Goal: Task Accomplishment & Management: Complete application form

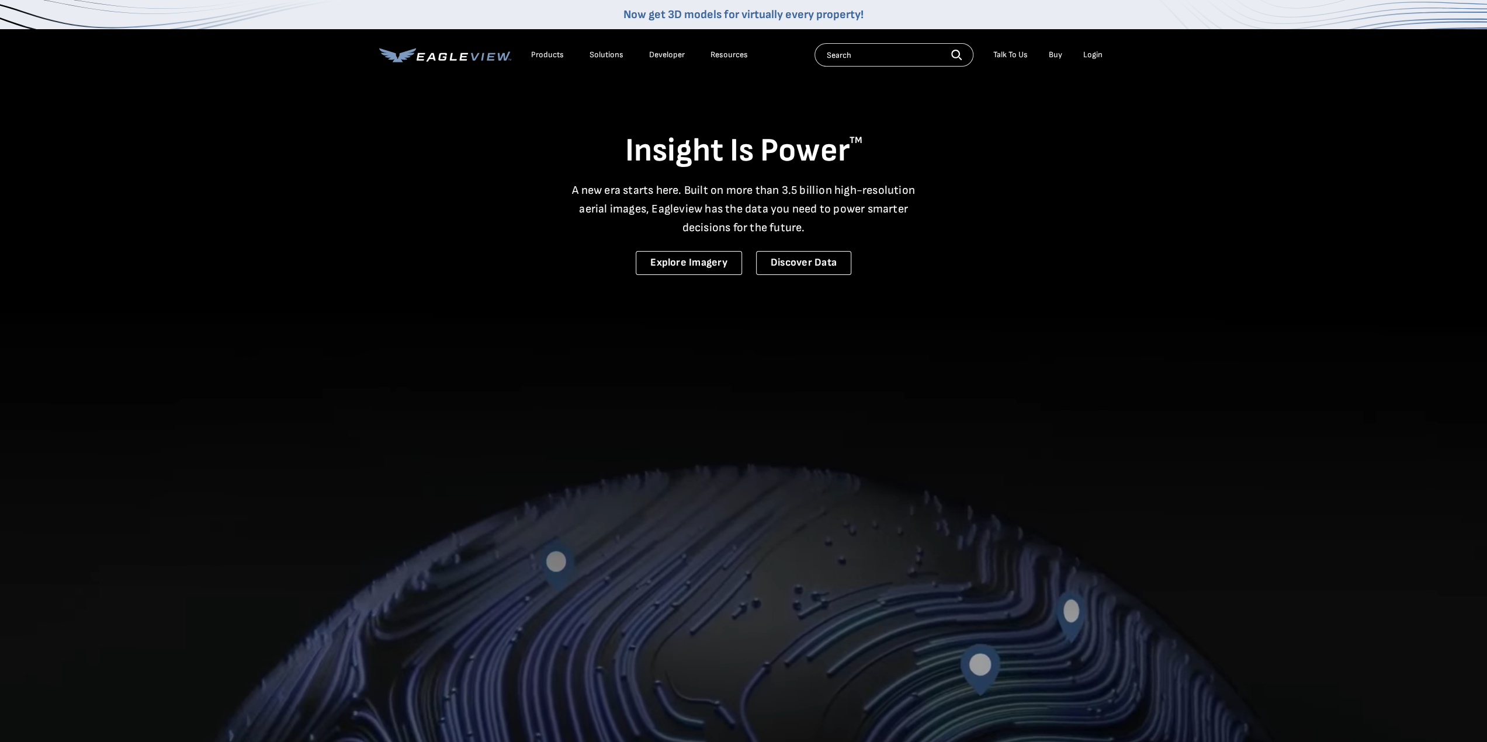
click at [1089, 57] on div "Login" at bounding box center [1092, 55] width 19 height 11
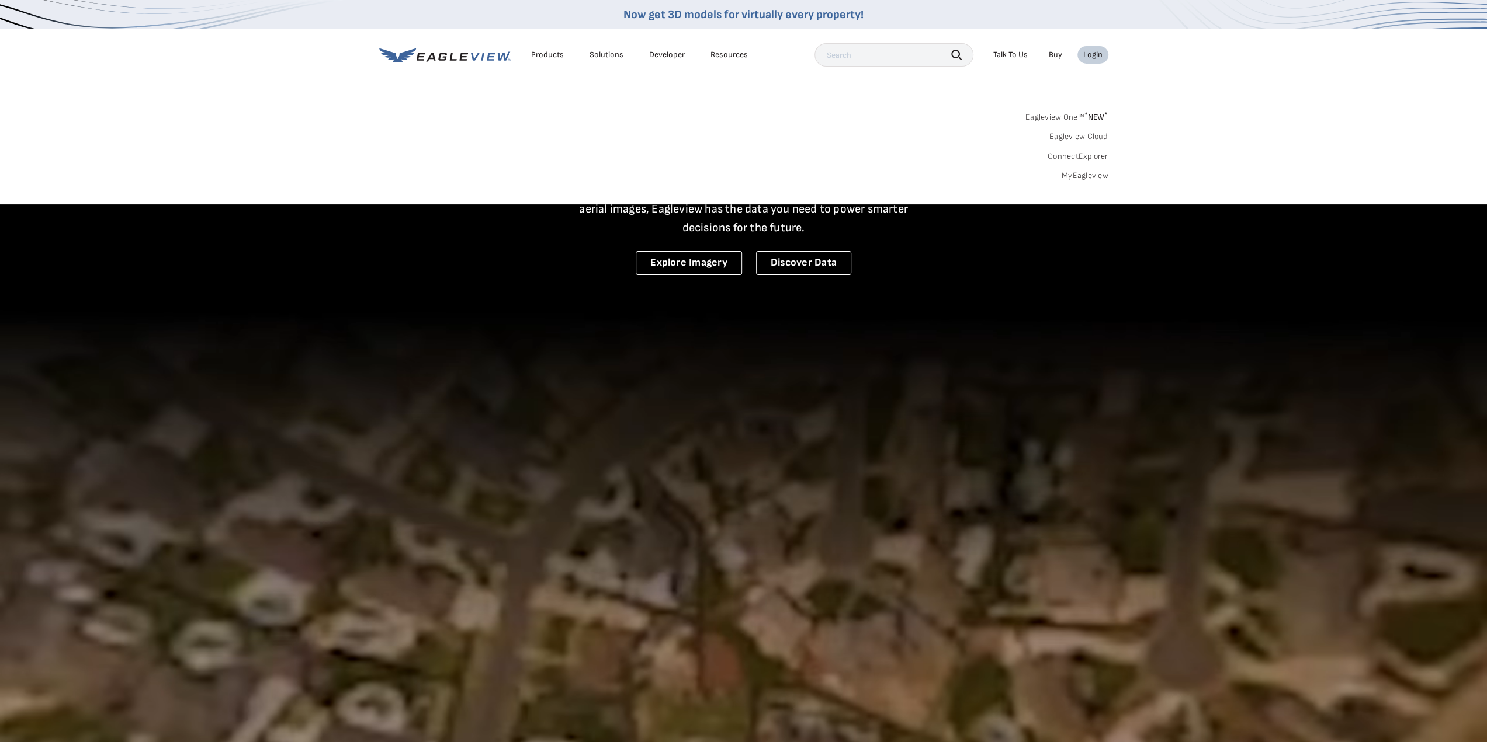
click at [1080, 177] on link "MyEagleview" at bounding box center [1084, 176] width 47 height 11
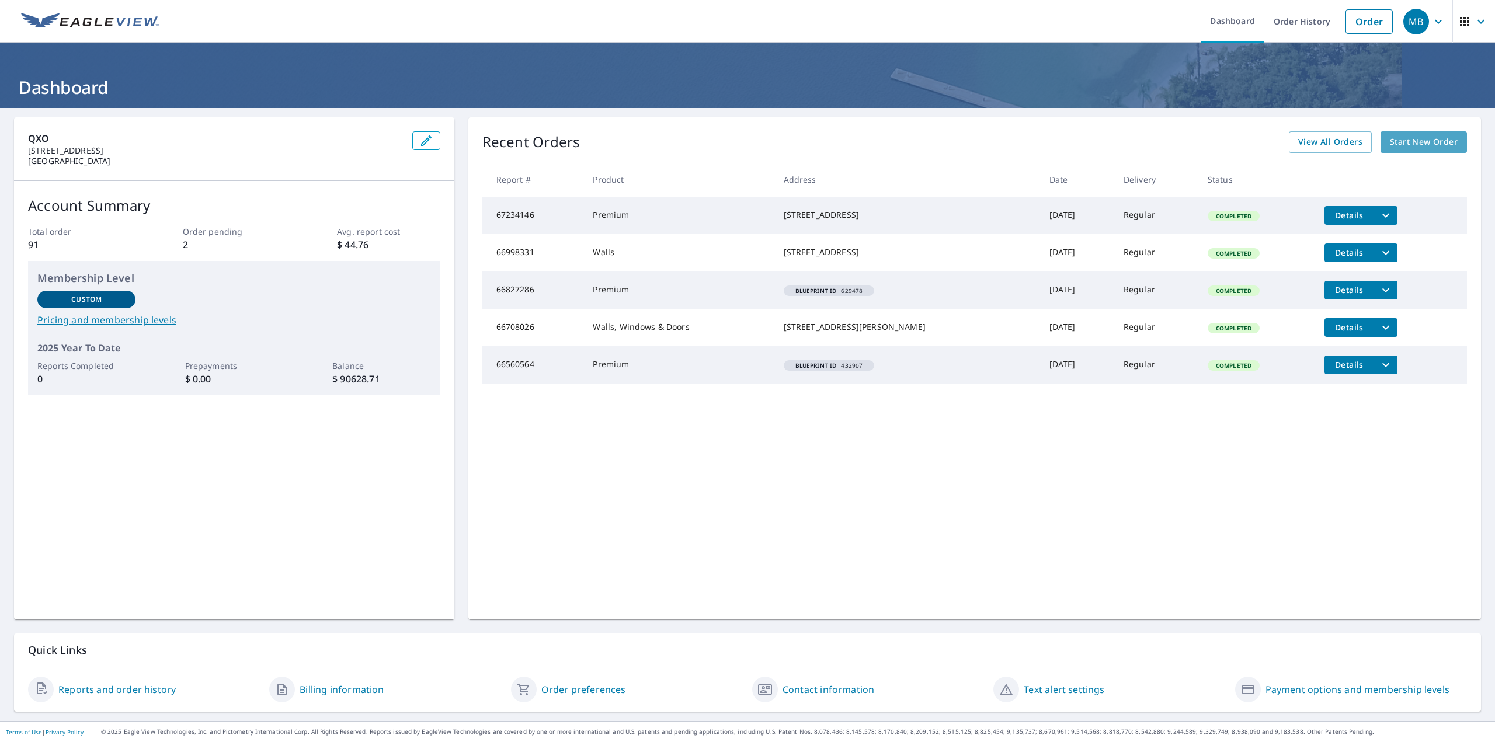
click at [1414, 145] on span "Start New Order" at bounding box center [1424, 142] width 68 height 15
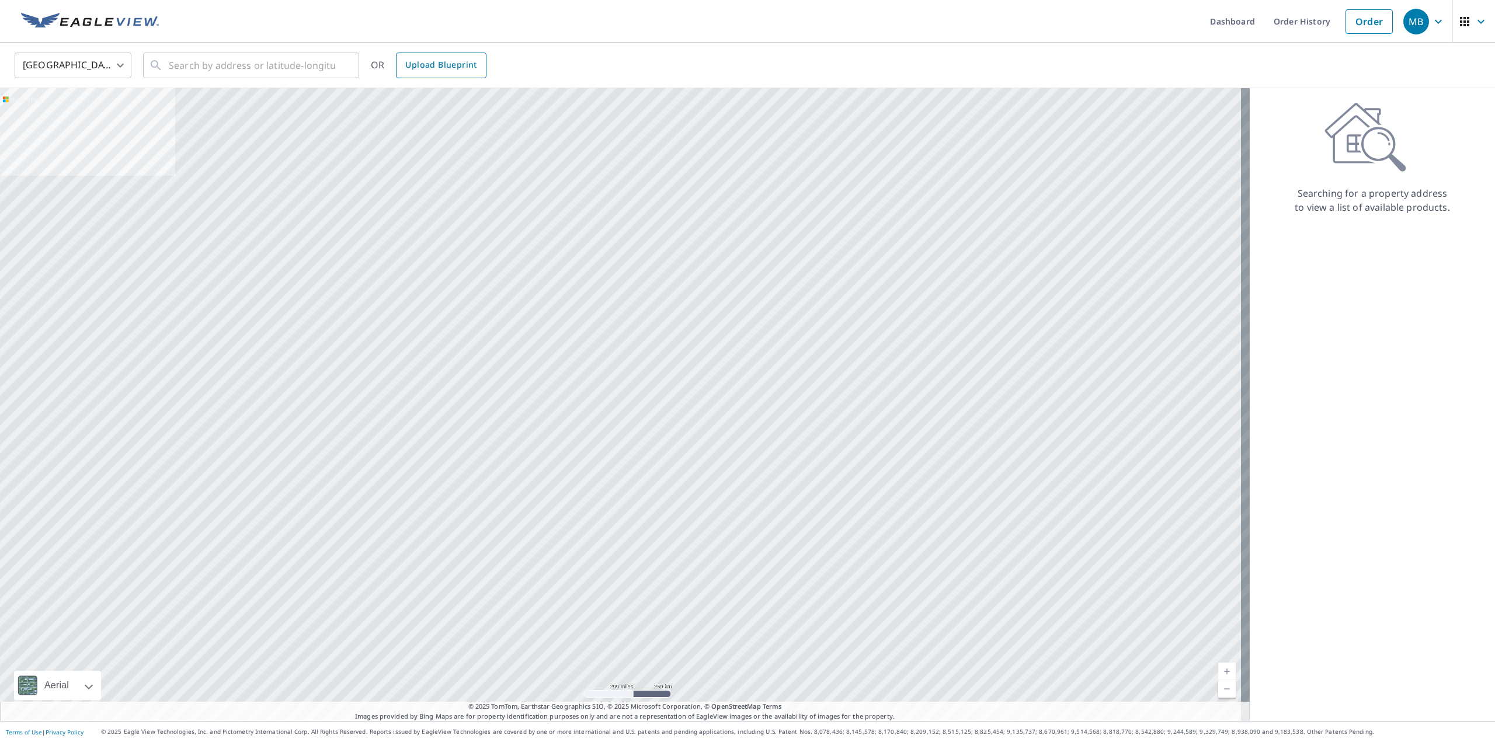
click at [419, 68] on span "Upload Blueprint" at bounding box center [440, 65] width 71 height 15
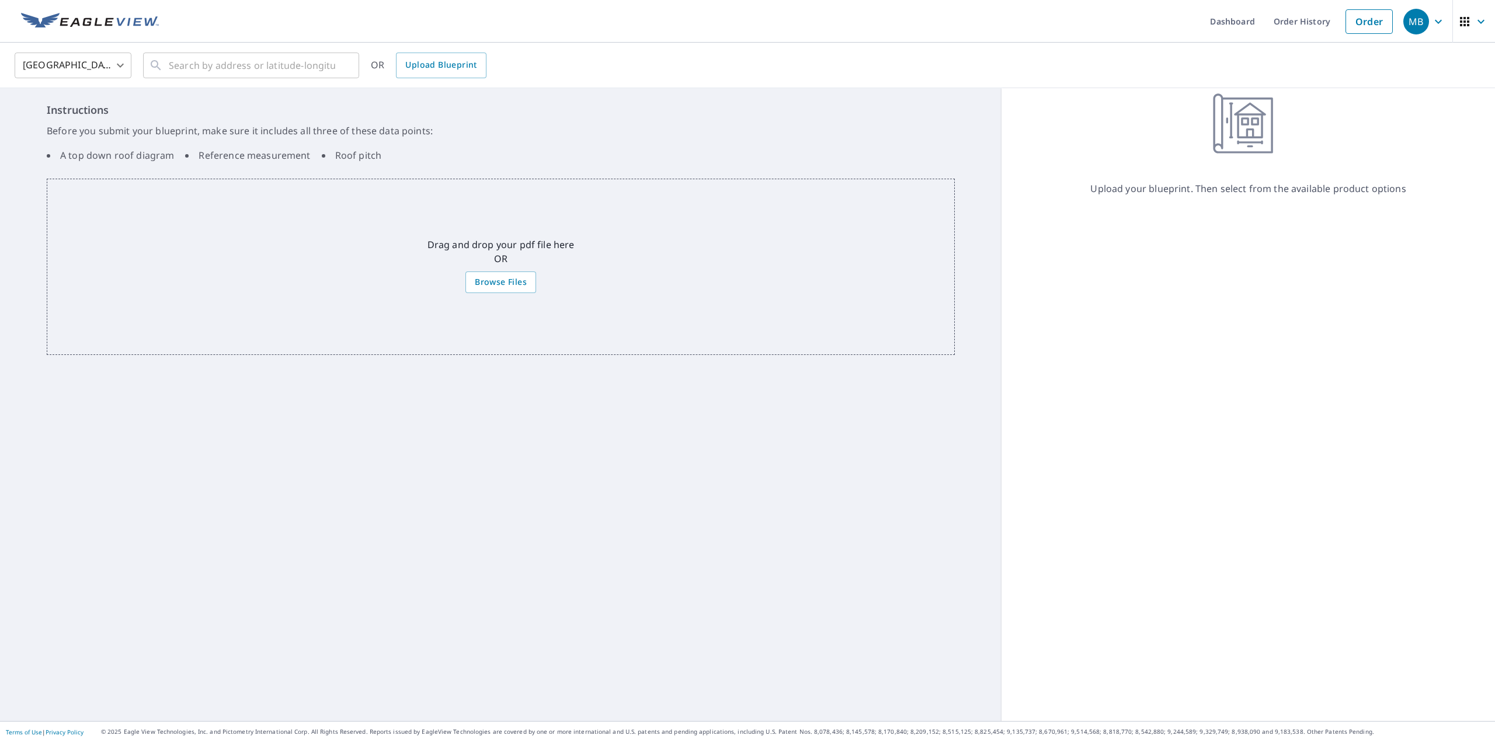
drag, startPoint x: 667, startPoint y: 308, endPoint x: 654, endPoint y: 279, distance: 31.1
click at [654, 279] on div "Drag and drop your pdf file here OR Browse Files" at bounding box center [501, 267] width 908 height 176
click at [533, 435] on div "Instructions Before you submit your blueprint, make sure it includes all three …" at bounding box center [501, 404] width 1002 height 633
drag, startPoint x: 504, startPoint y: 273, endPoint x: 504, endPoint y: 280, distance: 6.4
click at [504, 277] on label "Browse Files" at bounding box center [501, 283] width 71 height 22
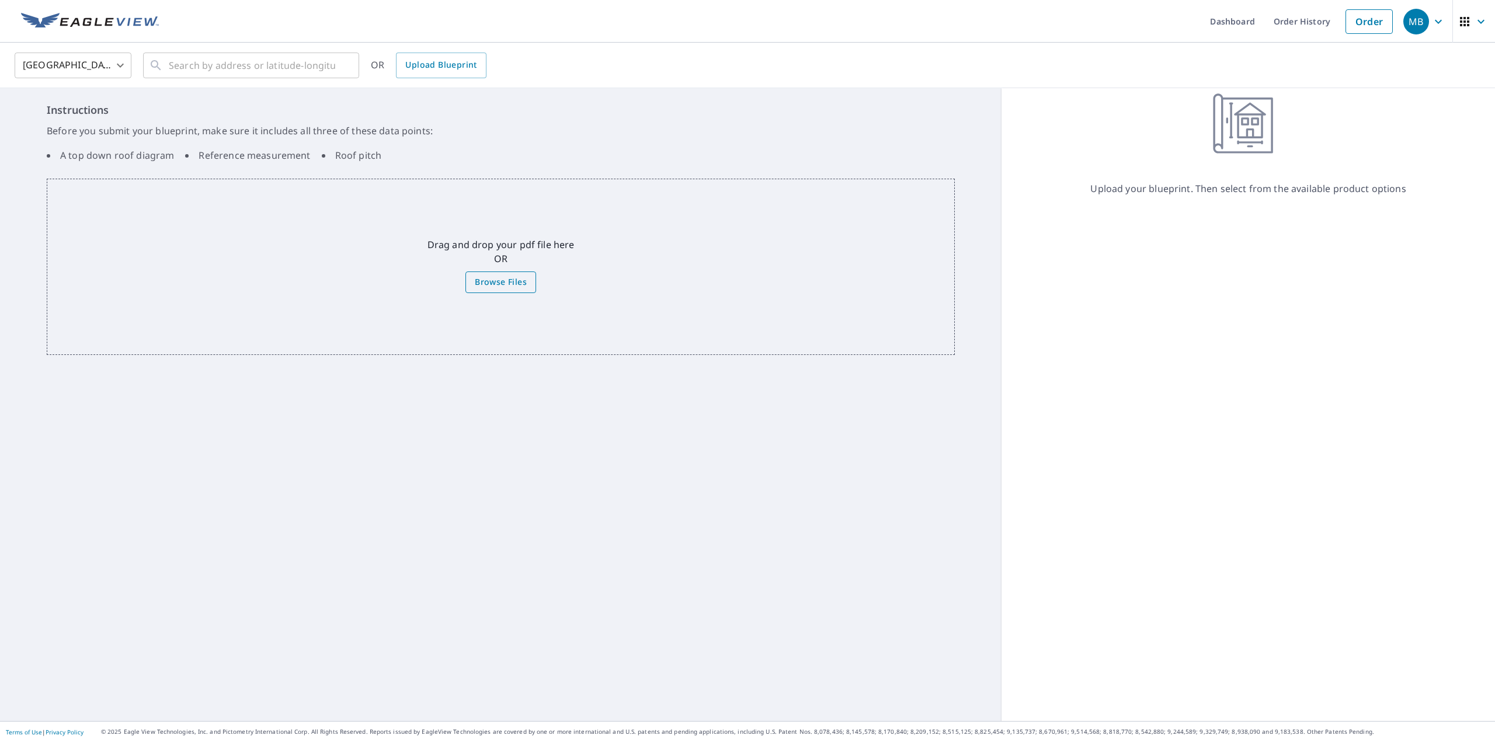
click at [0, 0] on input "Browse Files" at bounding box center [0, 0] width 0 height 0
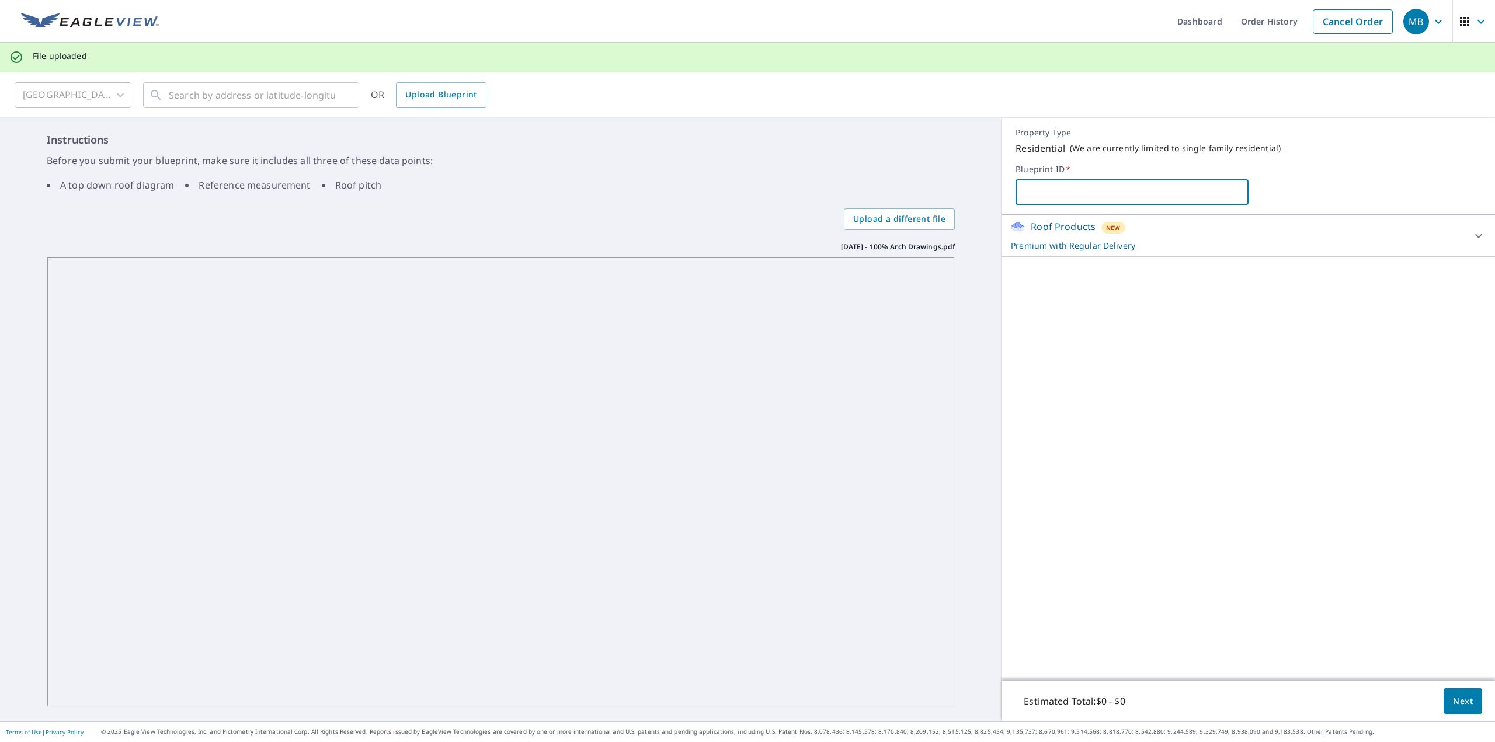
click at [1108, 197] on input "text" at bounding box center [1132, 192] width 233 height 33
type input "419765"
click at [1149, 227] on div "Roof Products New Premium with Regular Delivery" at bounding box center [1238, 236] width 454 height 32
click at [1320, 235] on div "Roof Products New Premium with Regular Delivery" at bounding box center [1241, 236] width 461 height 32
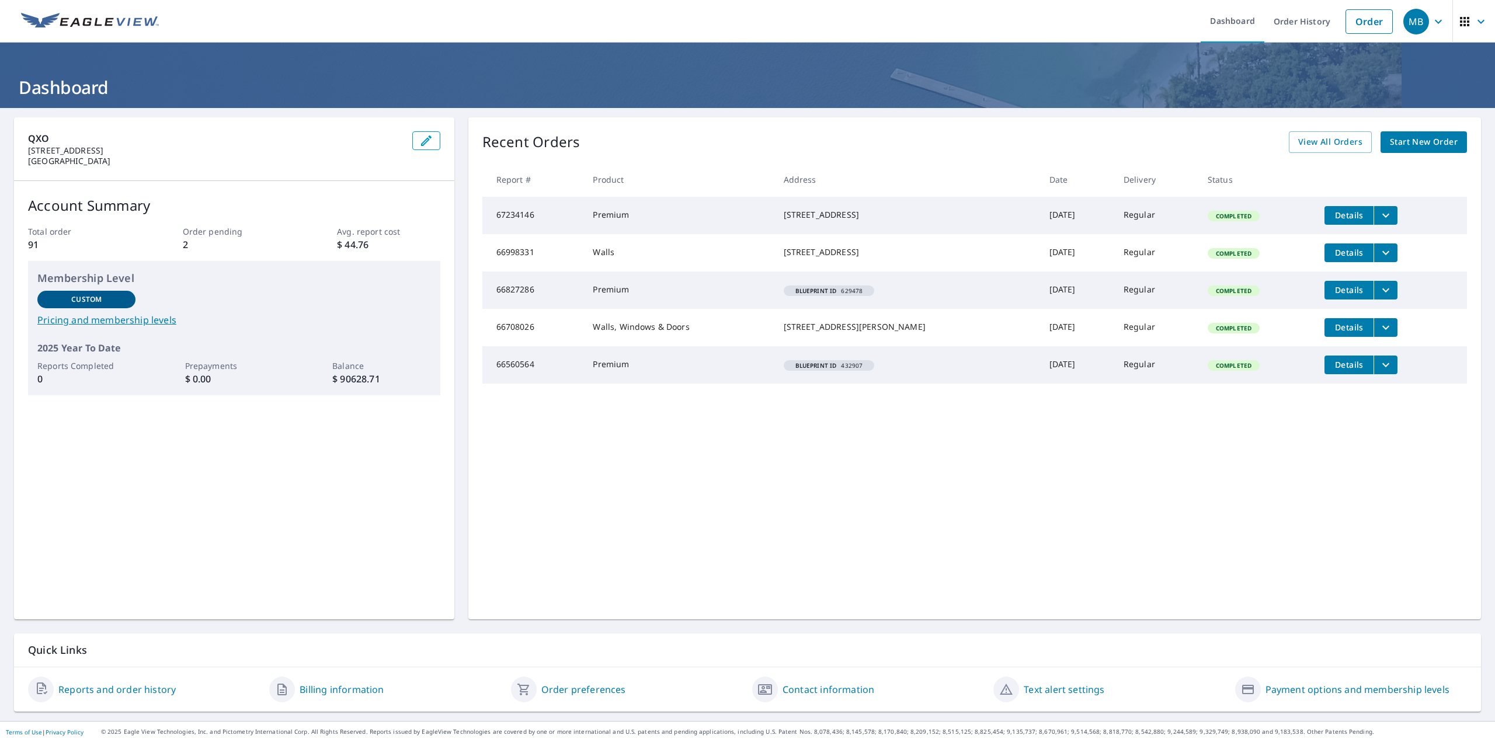
click at [1410, 140] on span "Start New Order" at bounding box center [1424, 142] width 68 height 15
click at [353, 367] on p "Balance" at bounding box center [381, 366] width 98 height 12
click at [347, 377] on p "$ 90628.71" at bounding box center [381, 379] width 98 height 14
click at [1390, 142] on span "Start New Order" at bounding box center [1424, 142] width 68 height 15
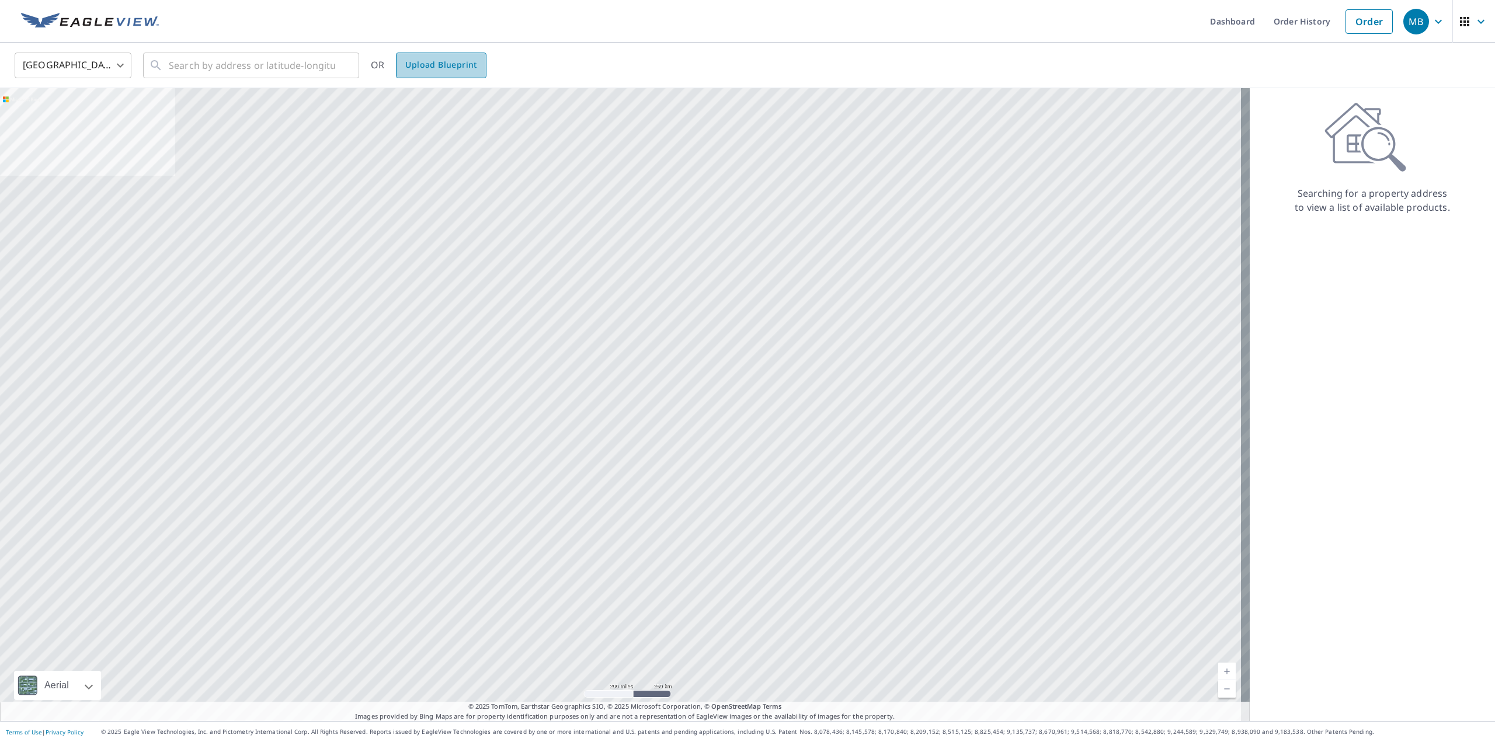
click at [436, 61] on span "Upload Blueprint" at bounding box center [440, 65] width 71 height 15
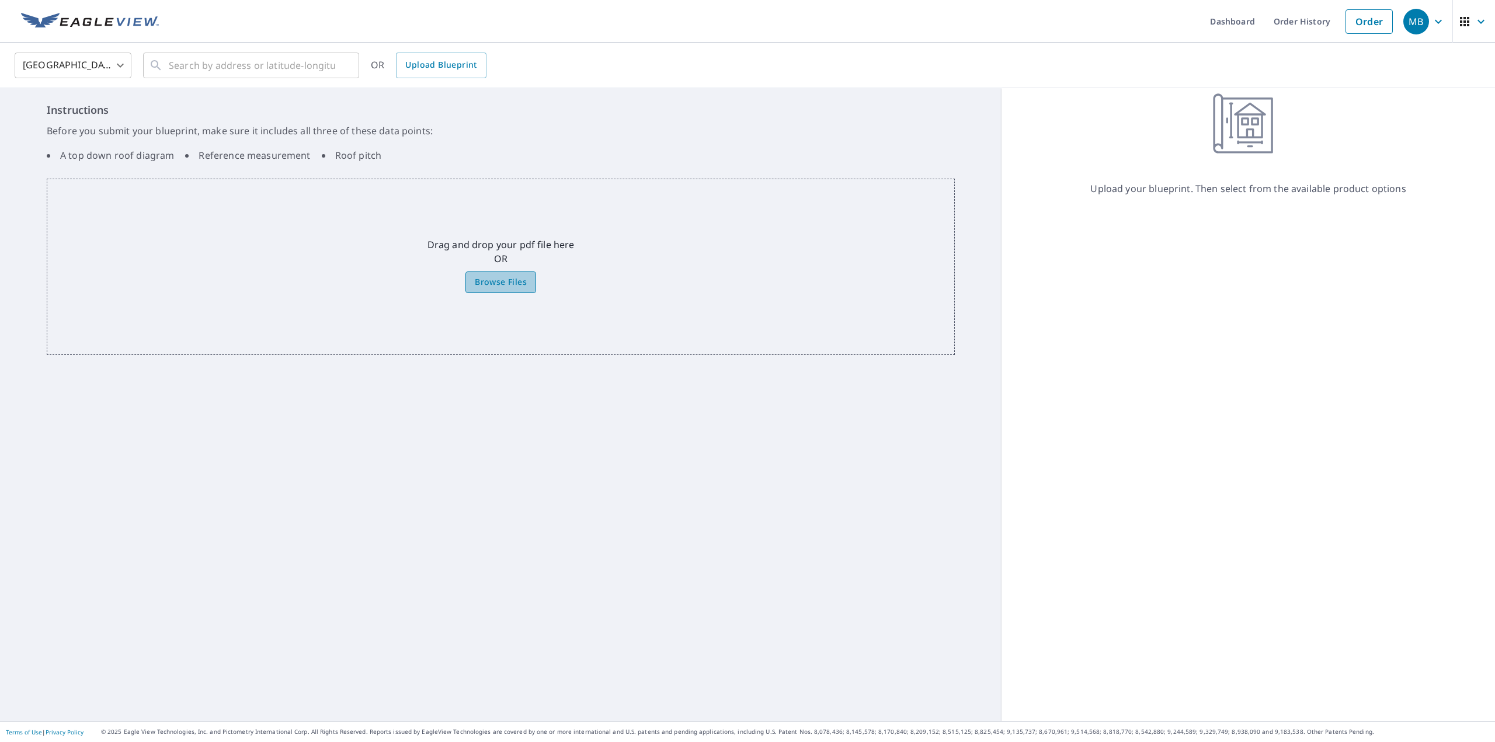
click at [495, 287] on span "Browse Files" at bounding box center [501, 282] width 52 height 15
click at [0, 0] on input "Browse Files" at bounding box center [0, 0] width 0 height 0
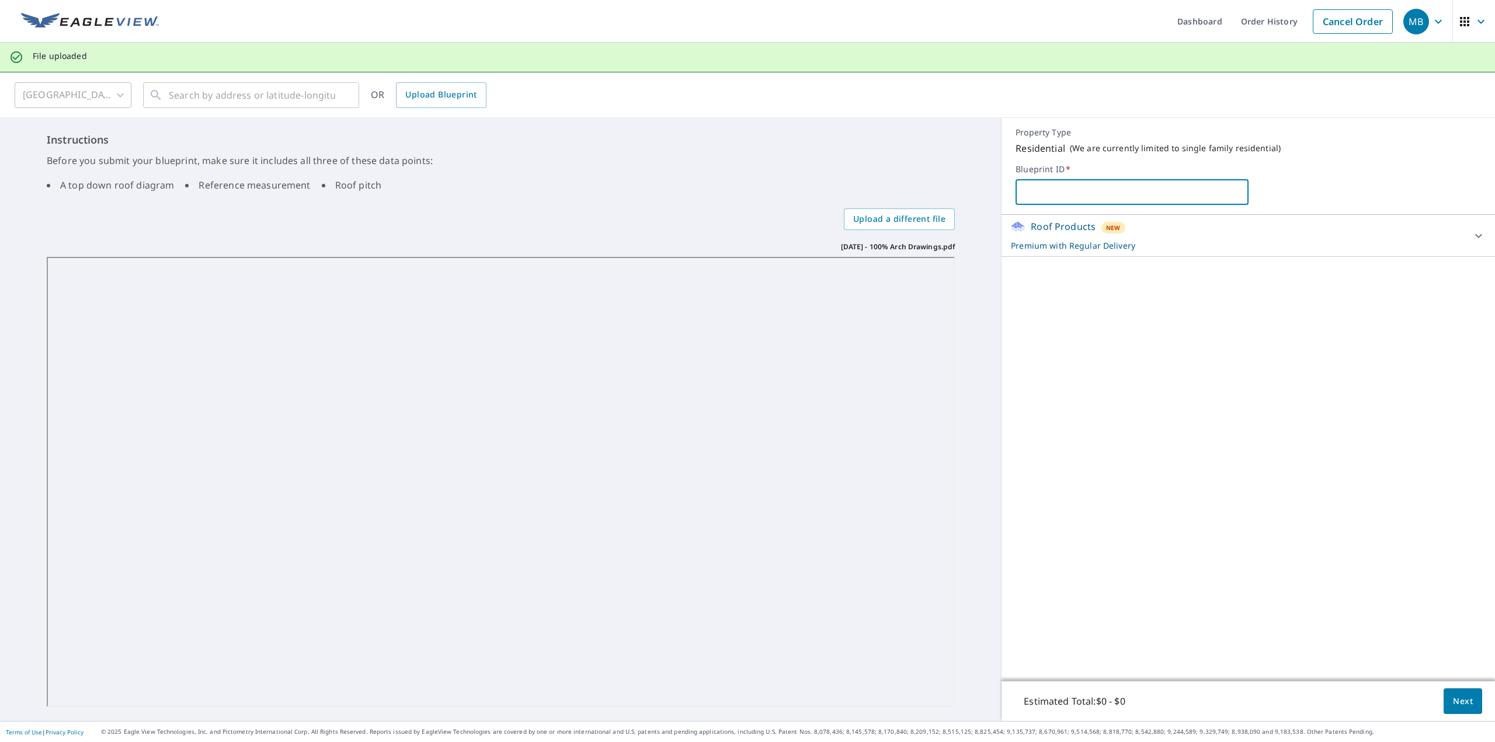
click at [1050, 193] on input "text" at bounding box center [1132, 192] width 233 height 33
click at [512, 196] on ul "A top down roof diagram Reference measurement Roof pitch" at bounding box center [501, 185] width 908 height 23
drag, startPoint x: 964, startPoint y: 555, endPoint x: 506, endPoint y: 244, distance: 553.3
click at [506, 244] on div "2024-11-15 - 100% Arch Drawings.pdf 2024-11-15 - 100% Arch Drawings.pdf" at bounding box center [501, 475] width 908 height 466
click at [1421, 25] on span "MB" at bounding box center [1426, 22] width 44 height 28
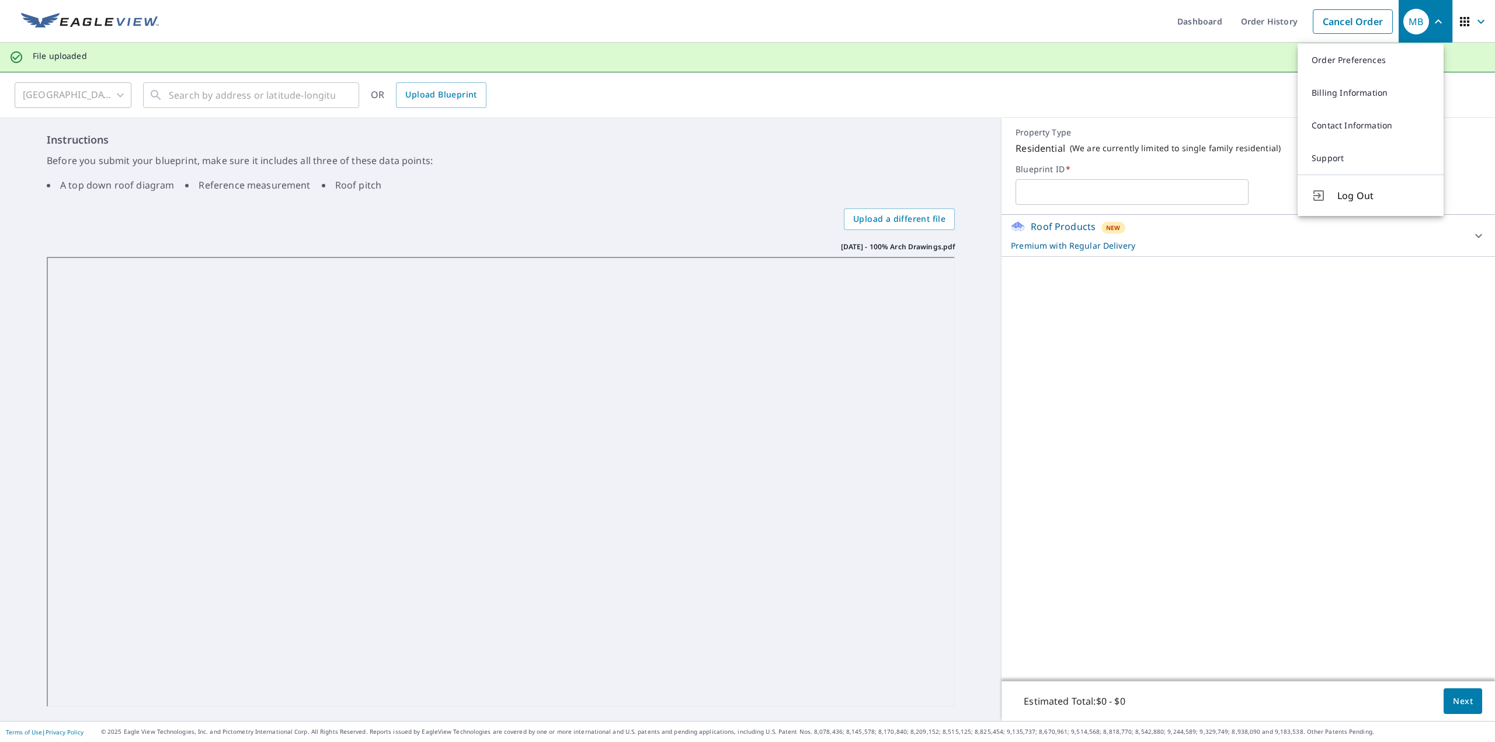
click at [1056, 86] on div "United States US ​ ​ OR Upload Blueprint" at bounding box center [744, 94] width 1476 height 27
